Goal: Information Seeking & Learning: Learn about a topic

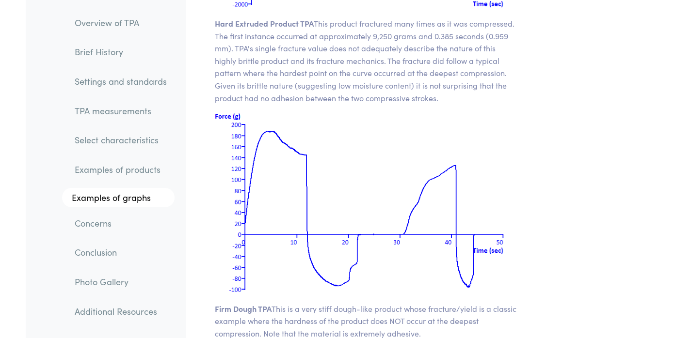
scroll to position [13355, 0]
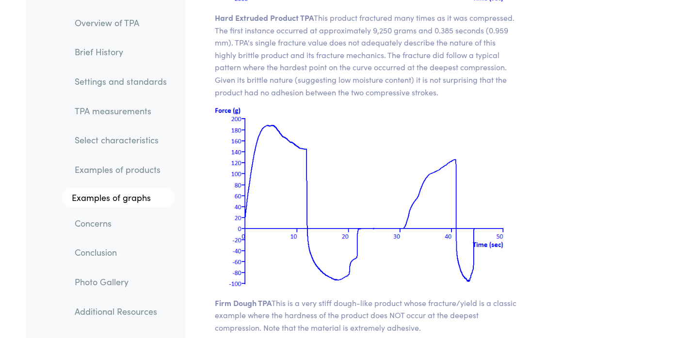
click at [434, 119] on img at bounding box center [366, 196] width 302 height 181
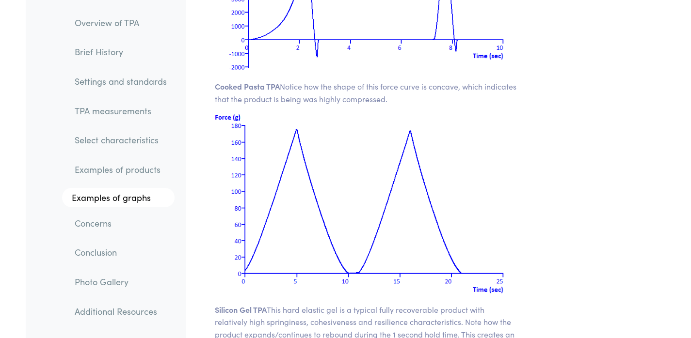
scroll to position [13807, 0]
drag, startPoint x: 460, startPoint y: 316, endPoint x: 214, endPoint y: 271, distance: 250.0
copy p "Silicon Gel TPA This hard elastic gel is a typical fully recoverable product wi…"
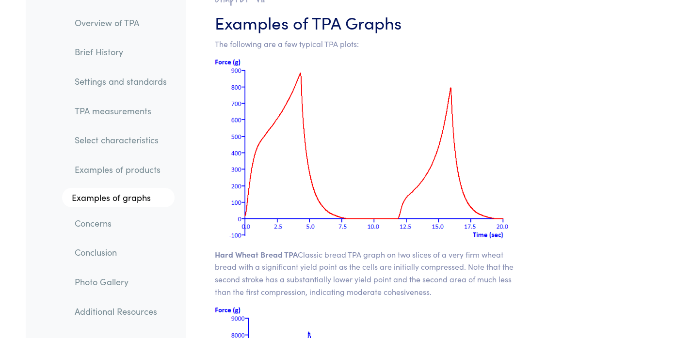
scroll to position [12353, 0]
drag, startPoint x: 424, startPoint y: 258, endPoint x: 383, endPoint y: 258, distance: 40.7
click at [383, 258] on p "Hard Wheat Bread TPA Classic bread TPA graph on two slices of a very firm wheat…" at bounding box center [366, 273] width 302 height 49
copy p "cohesiveness"
click at [404, 249] on p "Hard Wheat Bread TPA Classic bread TPA graph on two slices of a very firm wheat…" at bounding box center [366, 273] width 302 height 49
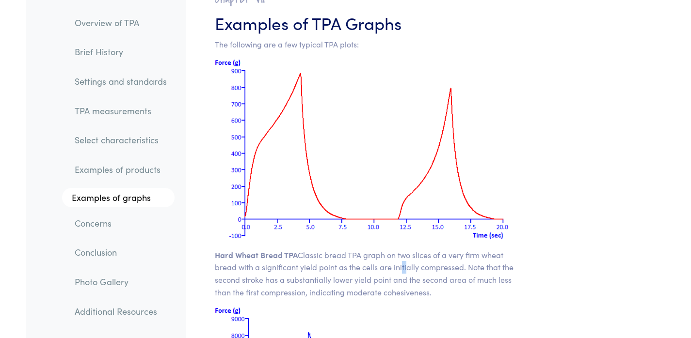
drag, startPoint x: 438, startPoint y: 256, endPoint x: 214, endPoint y: 214, distance: 228.0
click at [215, 249] on p "Hard Wheat Bread TPA Classic bread TPA graph on two slices of a very firm wheat…" at bounding box center [366, 273] width 302 height 49
copy p "Hard Wheat Bread TPA Classic bread TPA graph on two slices of a very firm wheat…"
click at [485, 98] on img at bounding box center [366, 148] width 302 height 181
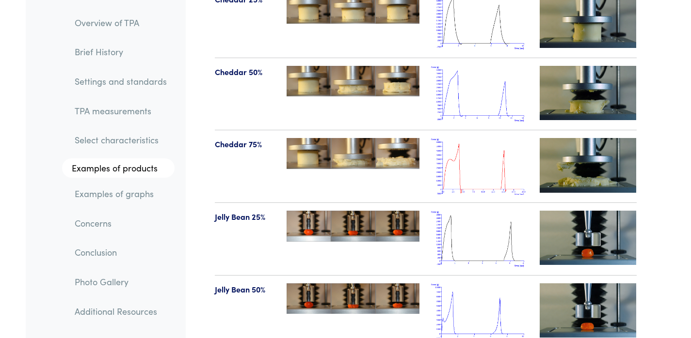
scroll to position [10613, 0]
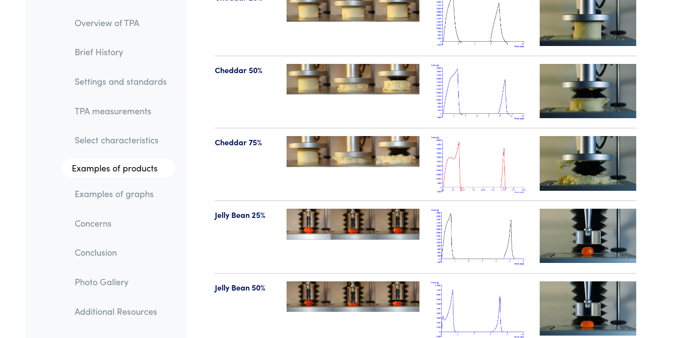
click at [129, 83] on link "Settings and standards" at bounding box center [121, 81] width 108 height 22
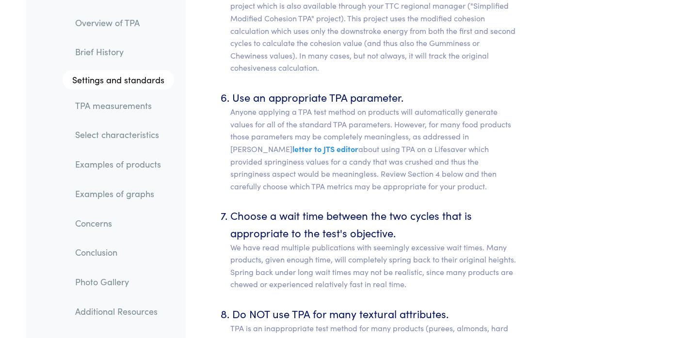
scroll to position [5102, 0]
